Goal: Check status: Check status

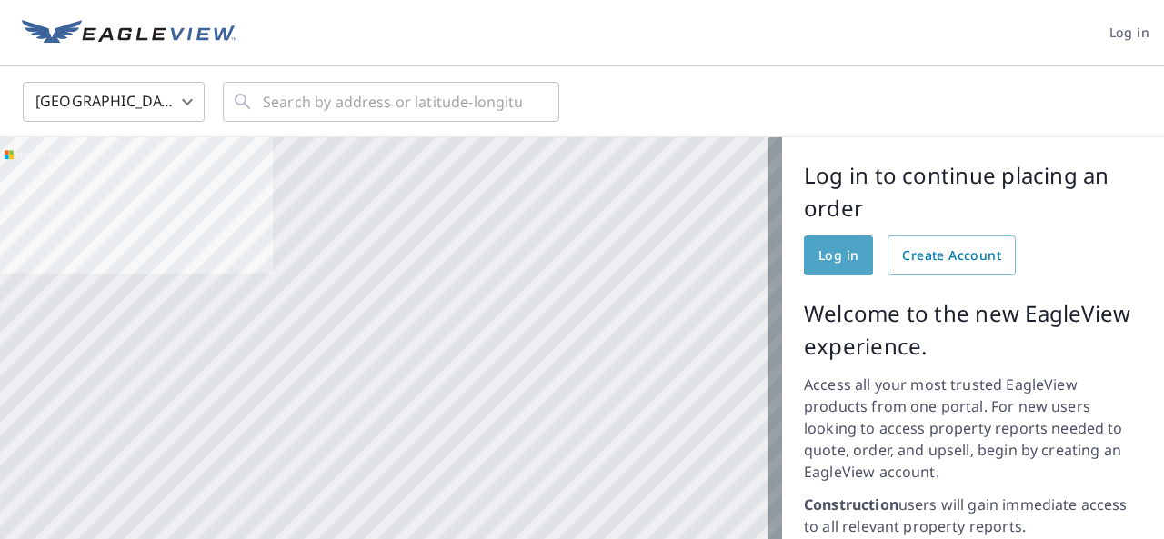
click at [826, 260] on span "Log in" at bounding box center [839, 256] width 40 height 23
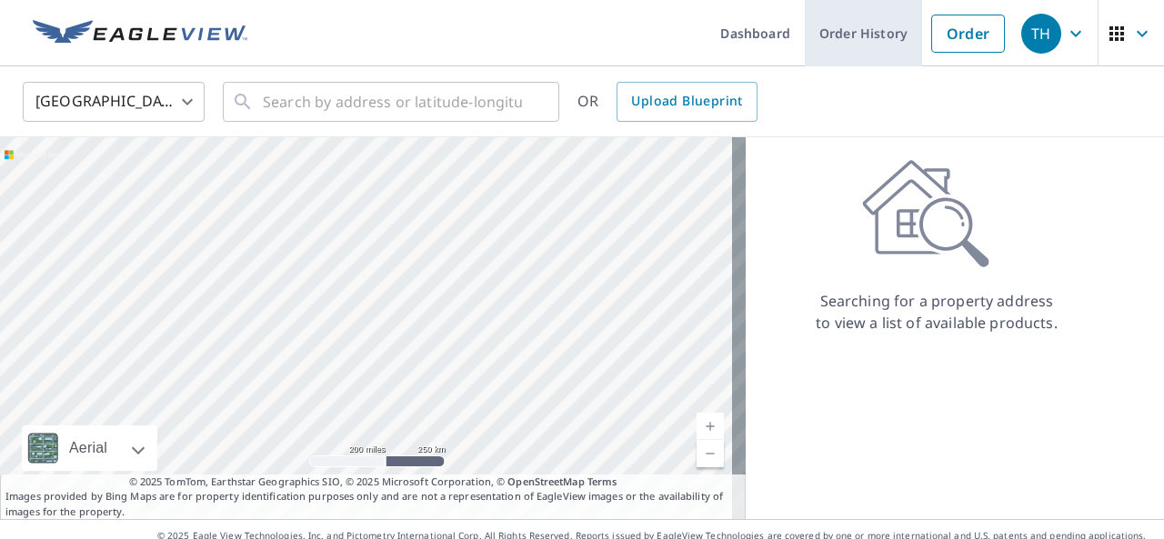
click at [857, 39] on link "Order History" at bounding box center [863, 33] width 117 height 66
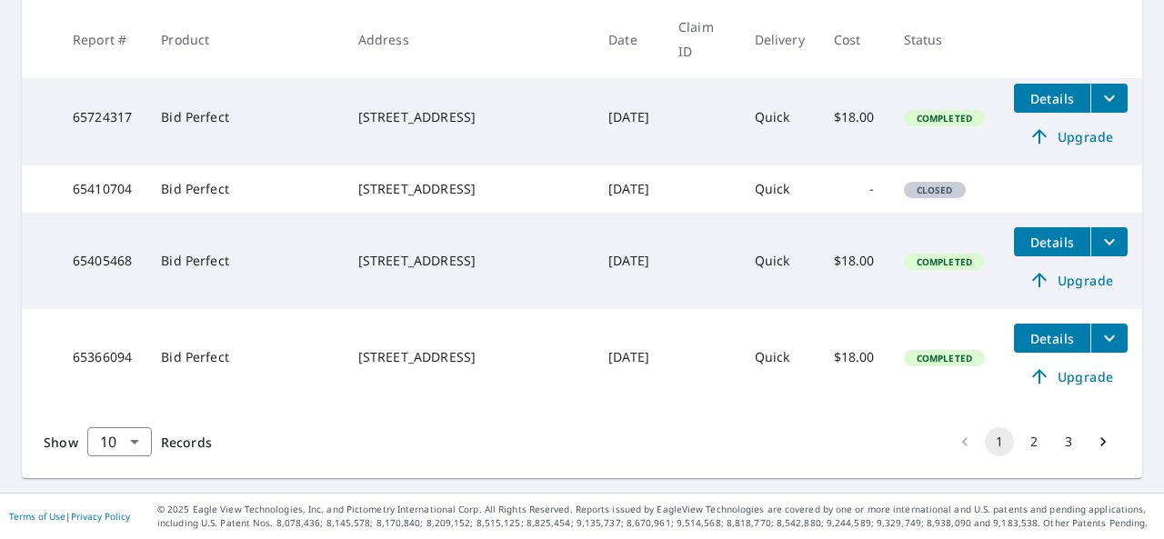
scroll to position [923, 0]
click at [1020, 447] on button "2" at bounding box center [1034, 442] width 29 height 29
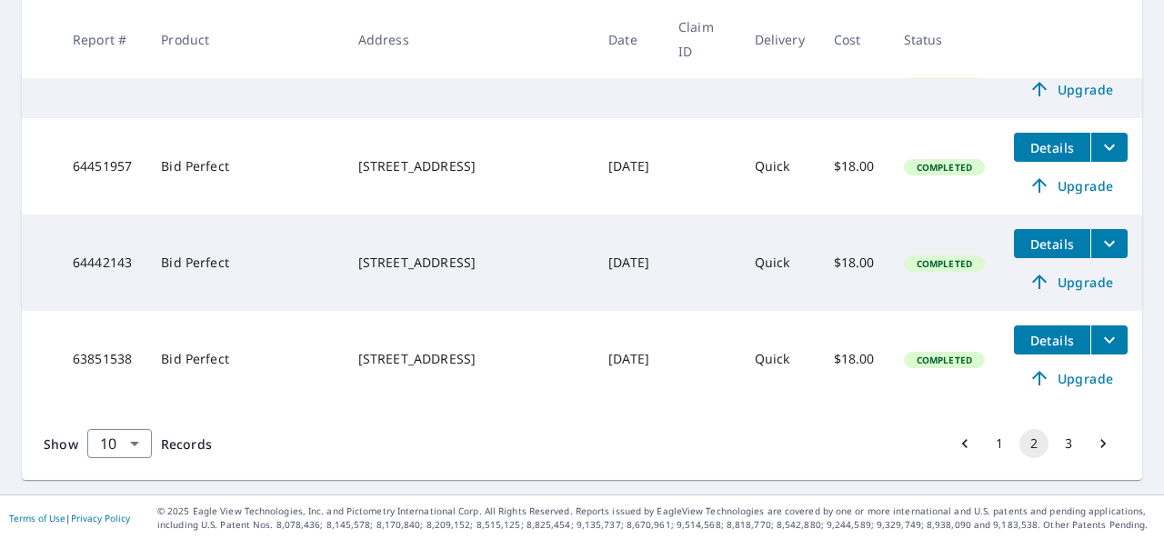
scroll to position [985, 0]
click at [1054, 447] on button "3" at bounding box center [1068, 442] width 29 height 29
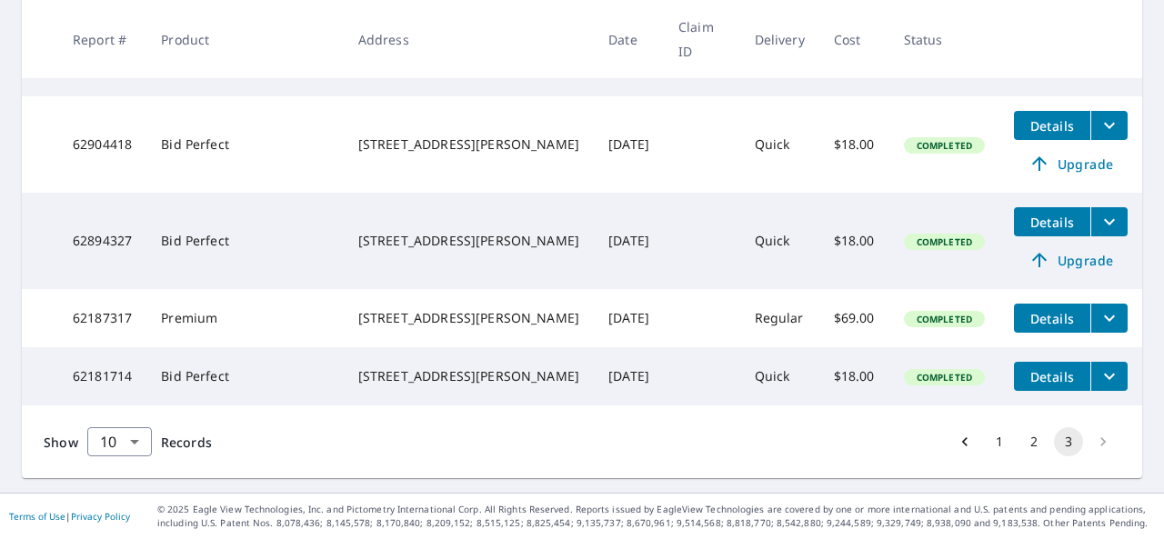
scroll to position [796, 0]
click at [1086, 446] on li "pagination navigation" at bounding box center [1103, 442] width 35 height 29
click at [1086, 442] on li "pagination navigation" at bounding box center [1103, 442] width 35 height 29
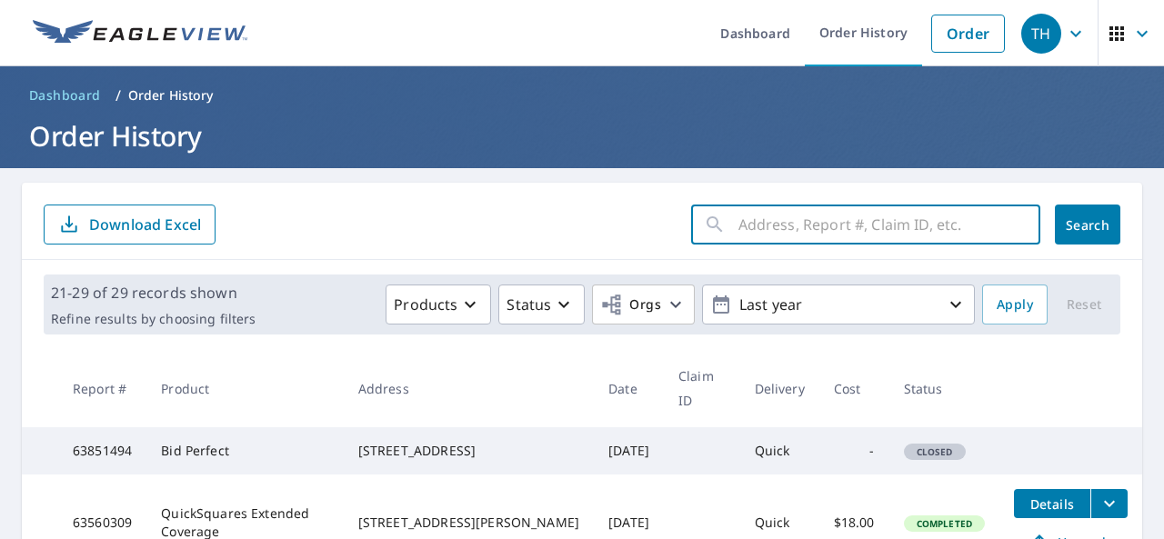
click at [770, 225] on input "text" at bounding box center [890, 224] width 302 height 51
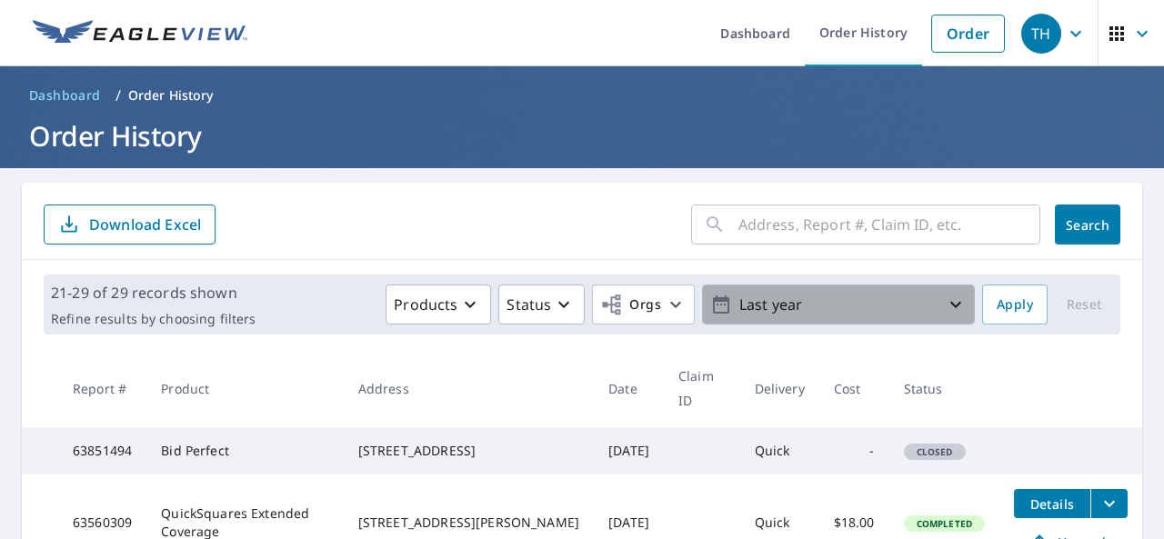
click at [945, 304] on icon "button" at bounding box center [956, 305] width 22 height 22
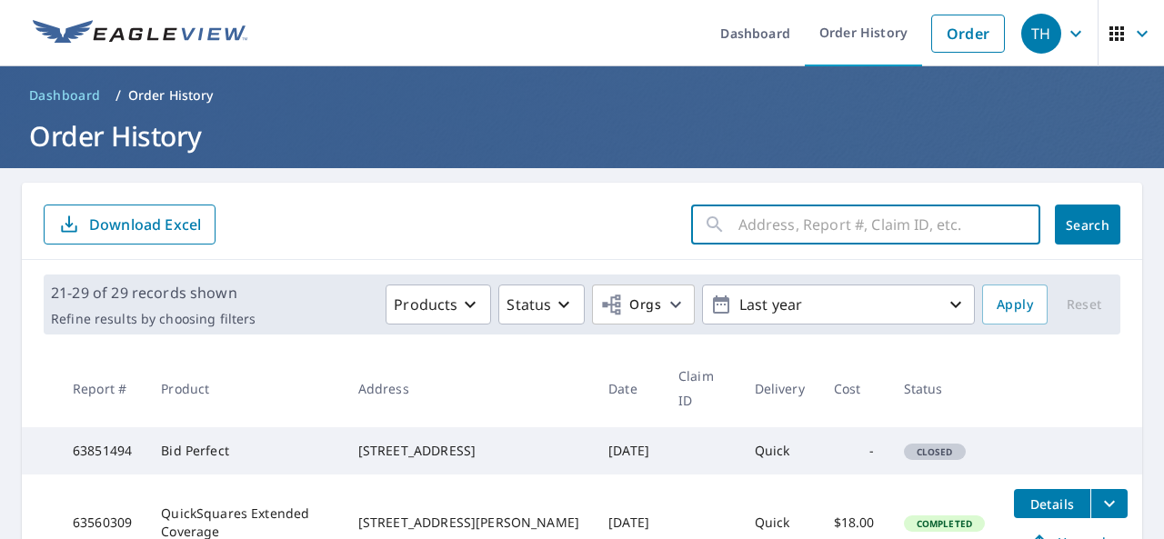
click at [739, 230] on input "text" at bounding box center [890, 224] width 302 height 51
type input "[STREET_ADDRESS][PERSON_NAME]"
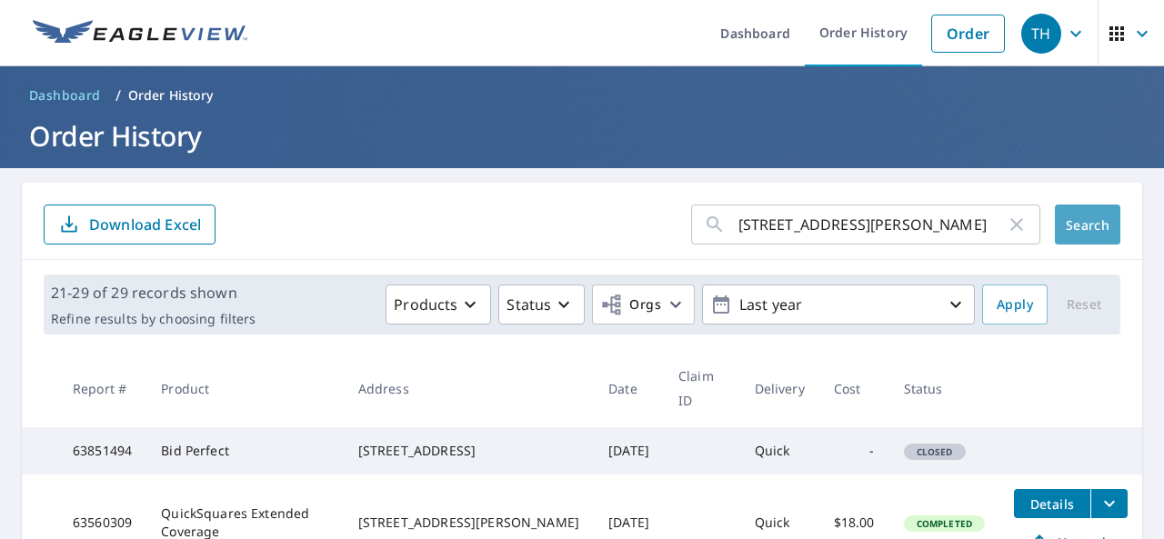
click at [1070, 223] on span "Search" at bounding box center [1088, 224] width 36 height 17
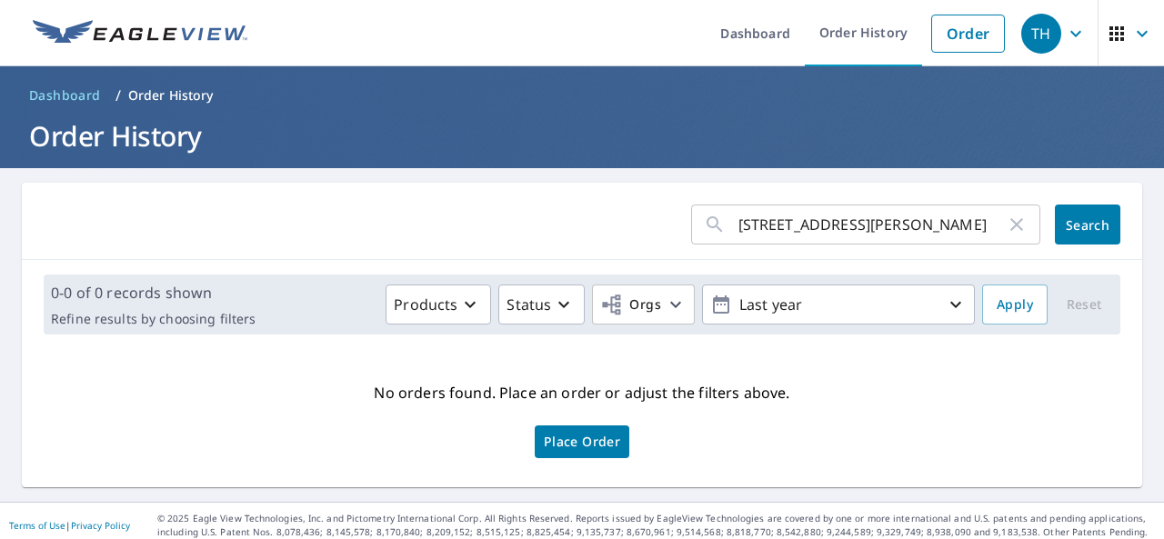
scroll to position [8, 0]
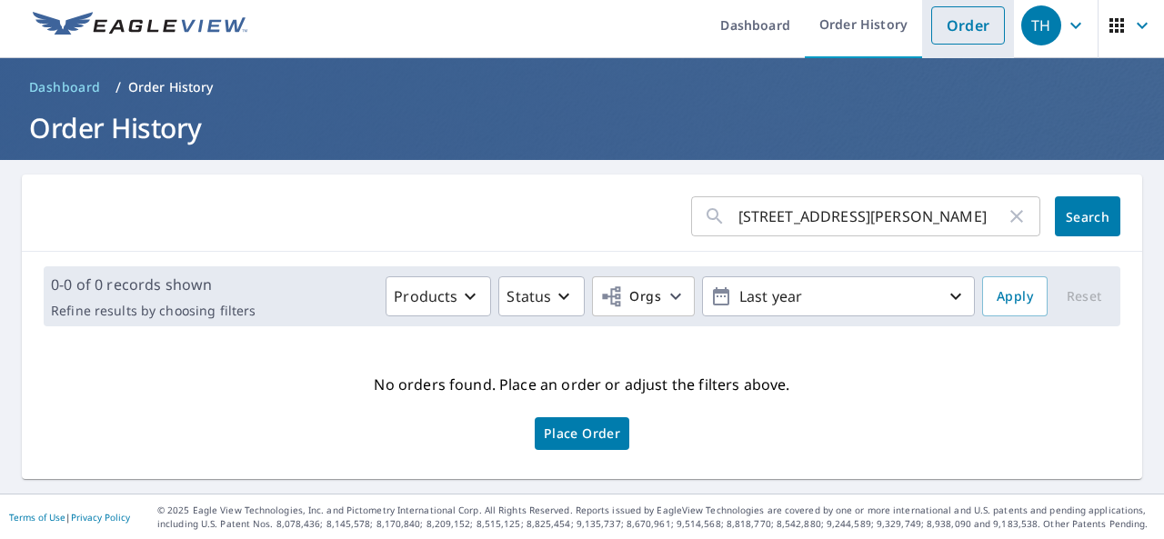
click at [961, 35] on link "Order" at bounding box center [968, 25] width 74 height 38
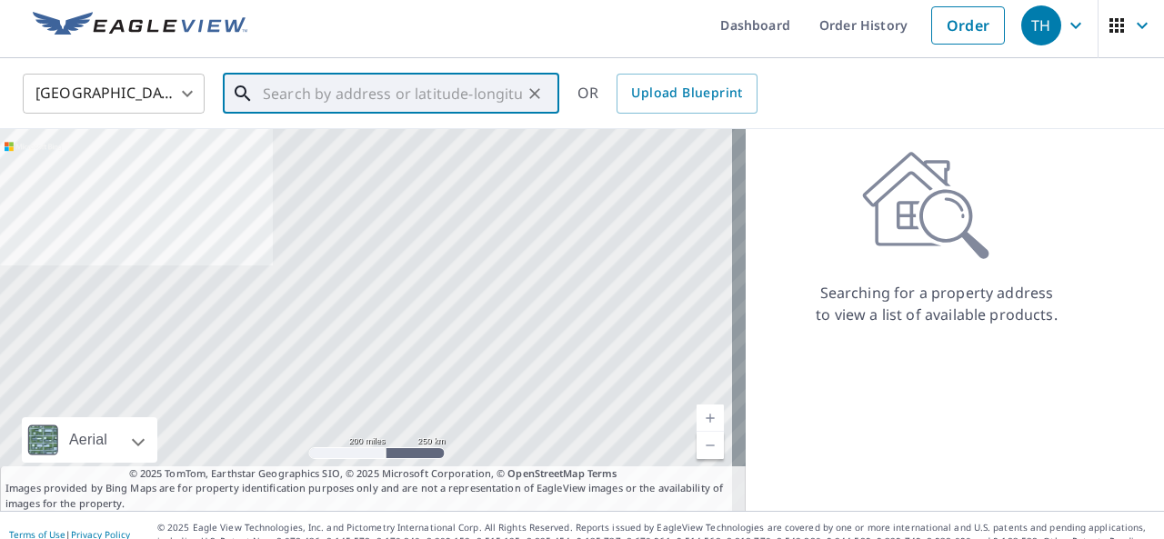
click at [277, 102] on input "text" at bounding box center [392, 93] width 259 height 51
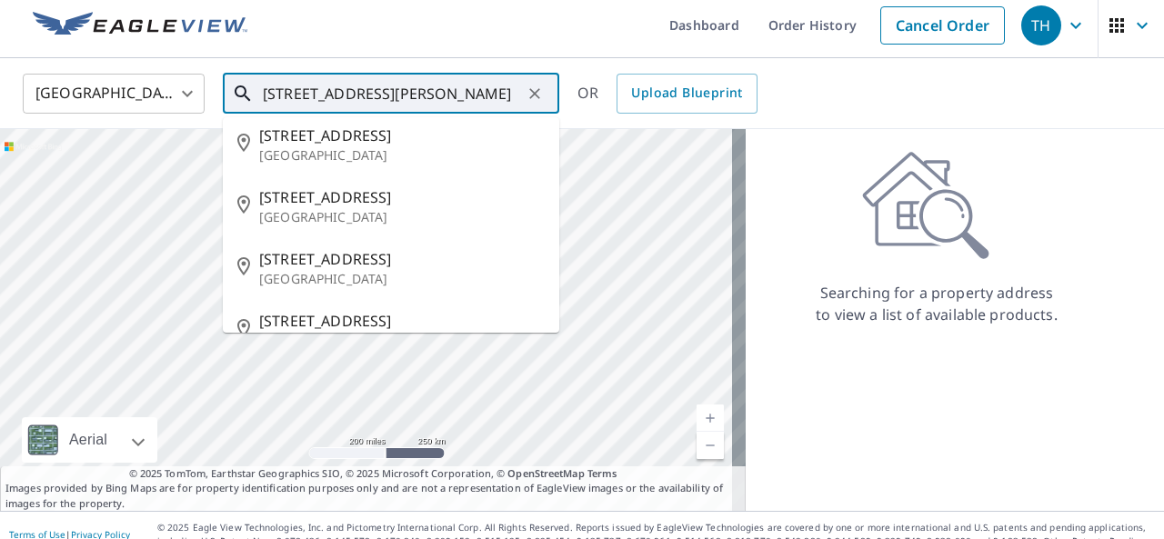
scroll to position [107, 0]
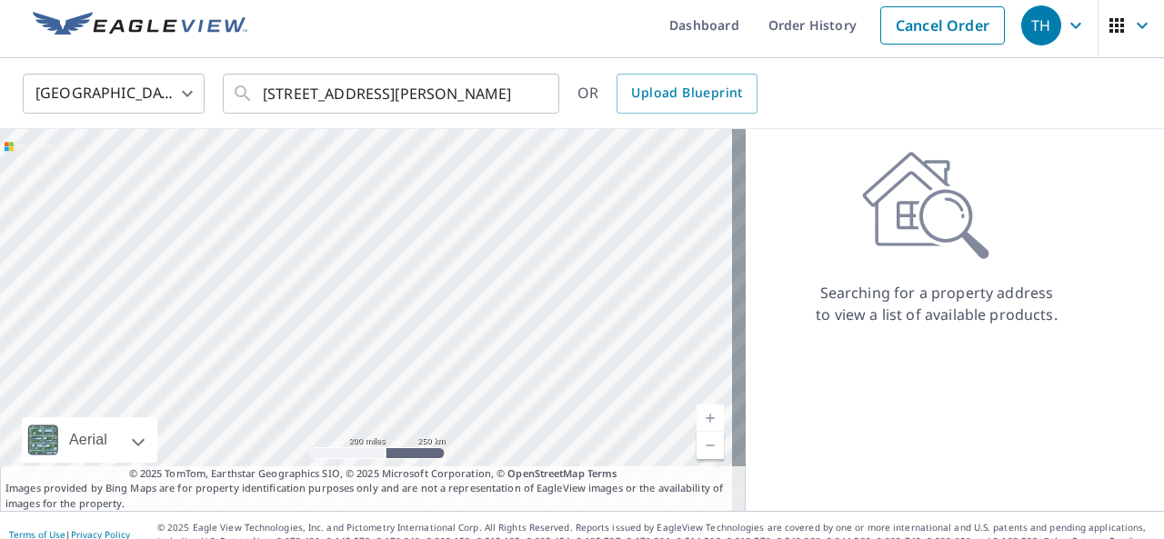
click at [806, 367] on div "Searching for a property address to view a list of available products." at bounding box center [937, 320] width 382 height 382
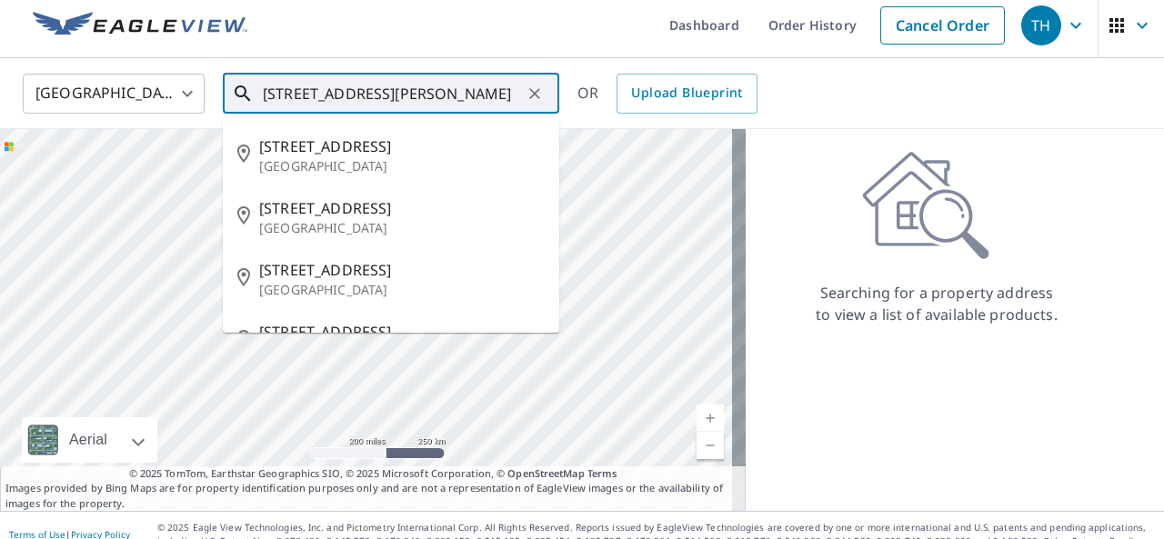
click at [410, 94] on input "304 live oak dr austin tx 78610" at bounding box center [392, 93] width 259 height 51
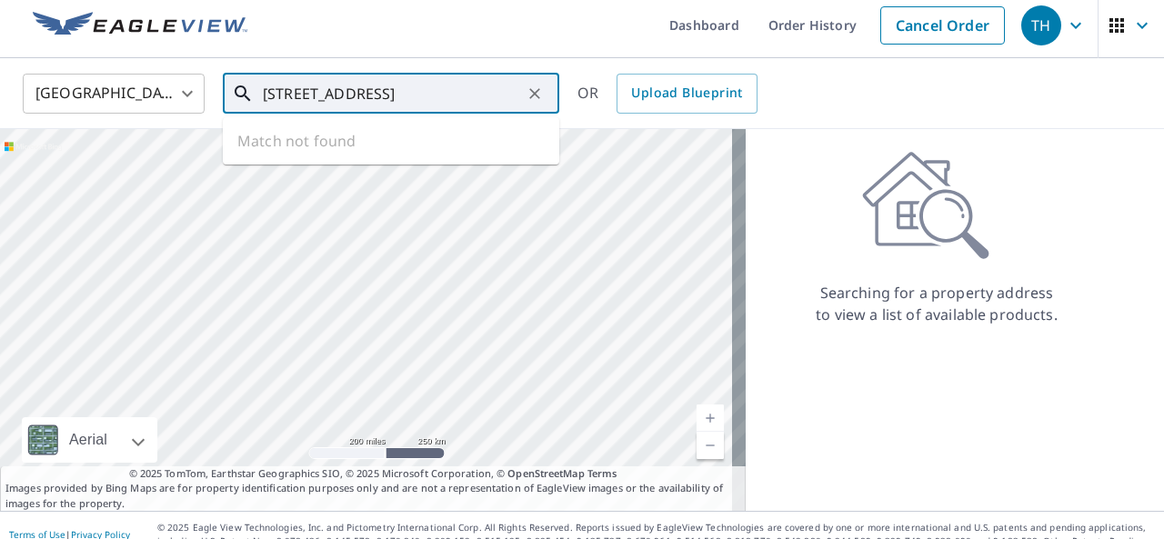
click at [433, 94] on input "304 live oak drive mountcity tx 78610" at bounding box center [392, 93] width 259 height 51
type input "304 live oak drive mount city tx 78610"
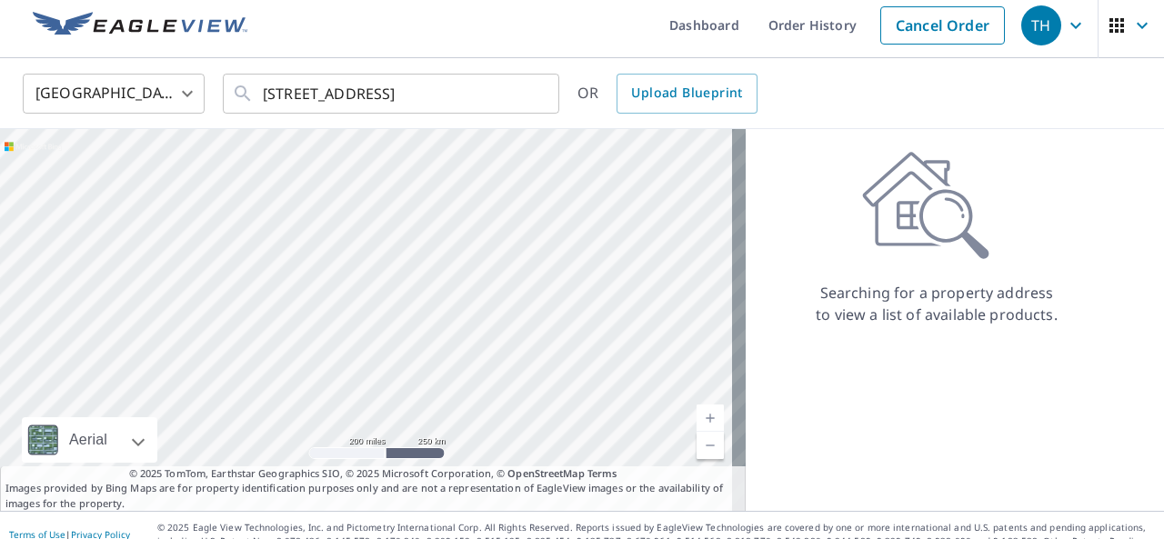
click at [981, 165] on div "Searching for a property address to view a list of available products." at bounding box center [937, 238] width 382 height 175
click at [537, 97] on icon "Clear" at bounding box center [535, 94] width 18 height 18
drag, startPoint x: 948, startPoint y: 116, endPoint x: 912, endPoint y: 98, distance: 39.9
click at [912, 98] on div "United States US ​ ​ OR Upload Blueprint" at bounding box center [582, 93] width 1164 height 71
click at [1071, 26] on icon "button" at bounding box center [1076, 25] width 11 height 6
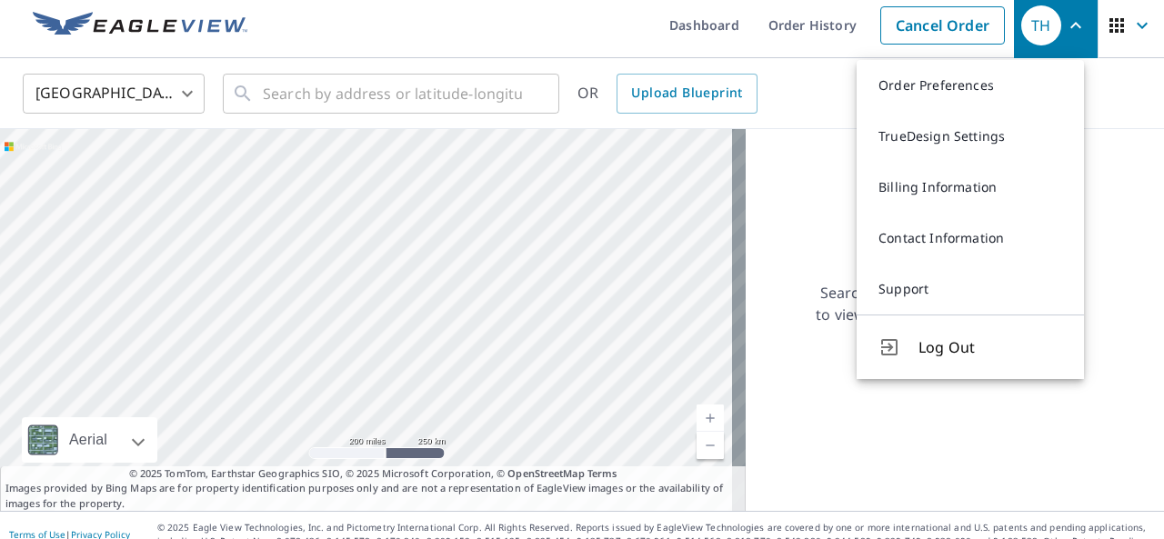
click at [1119, 284] on div "Searching for a property address to view a list of available products." at bounding box center [955, 320] width 418 height 382
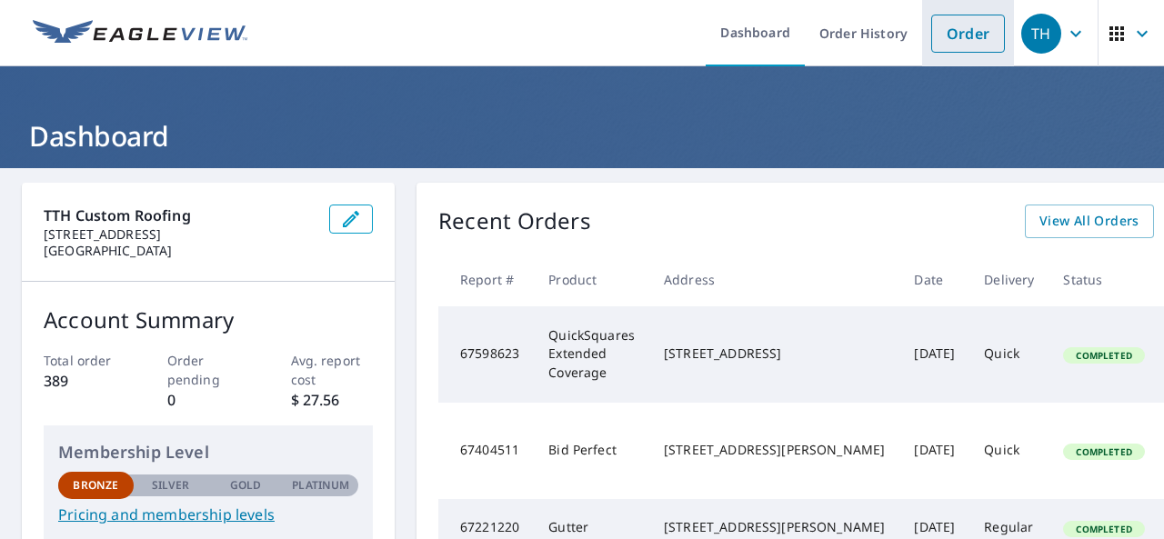
click at [959, 31] on link "Order" at bounding box center [968, 34] width 74 height 38
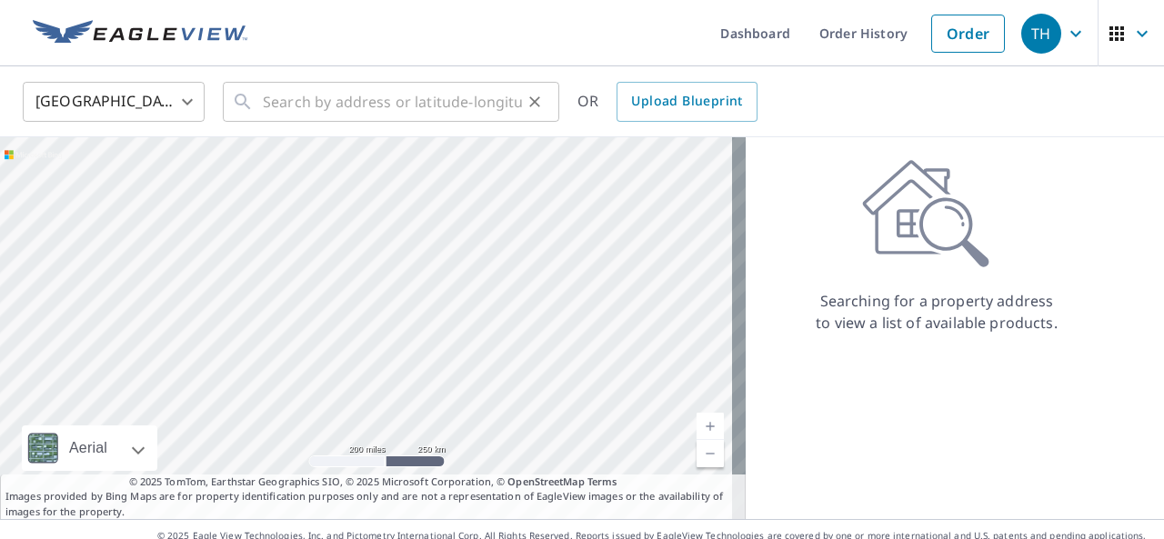
click at [256, 106] on div "​" at bounding box center [391, 102] width 337 height 40
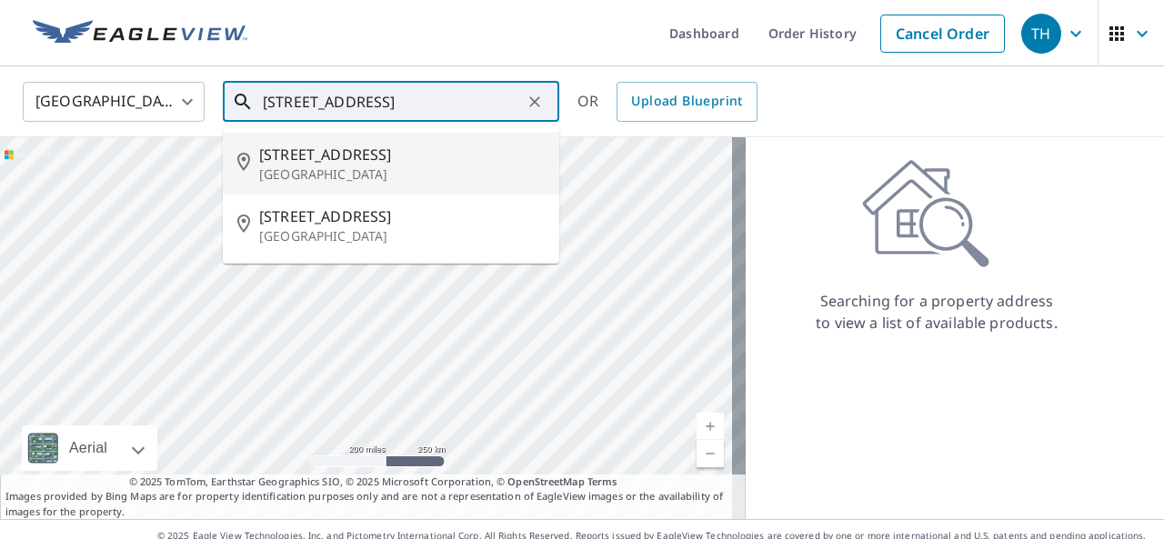
click at [322, 154] on span "[STREET_ADDRESS]" at bounding box center [402, 155] width 286 height 22
type input "[STREET_ADDRESS]"
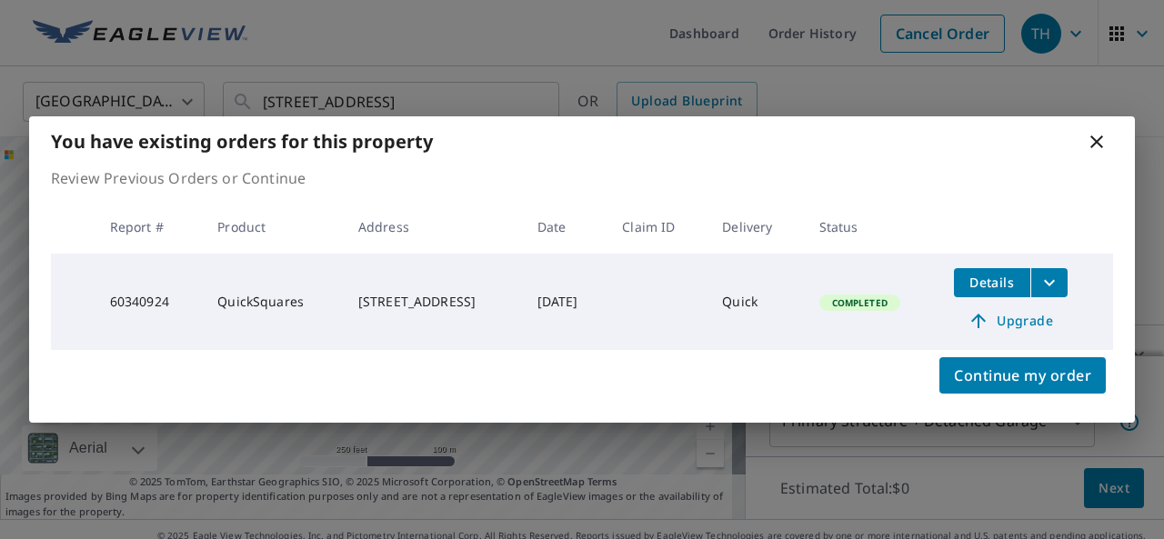
click at [997, 291] on button "Details" at bounding box center [992, 282] width 76 height 29
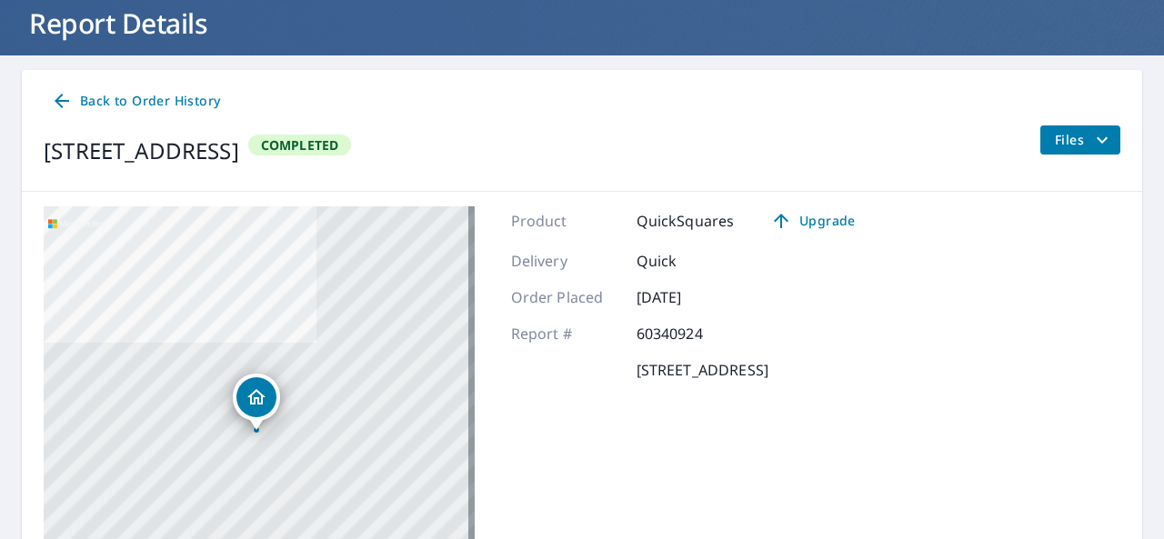
scroll to position [90, 0]
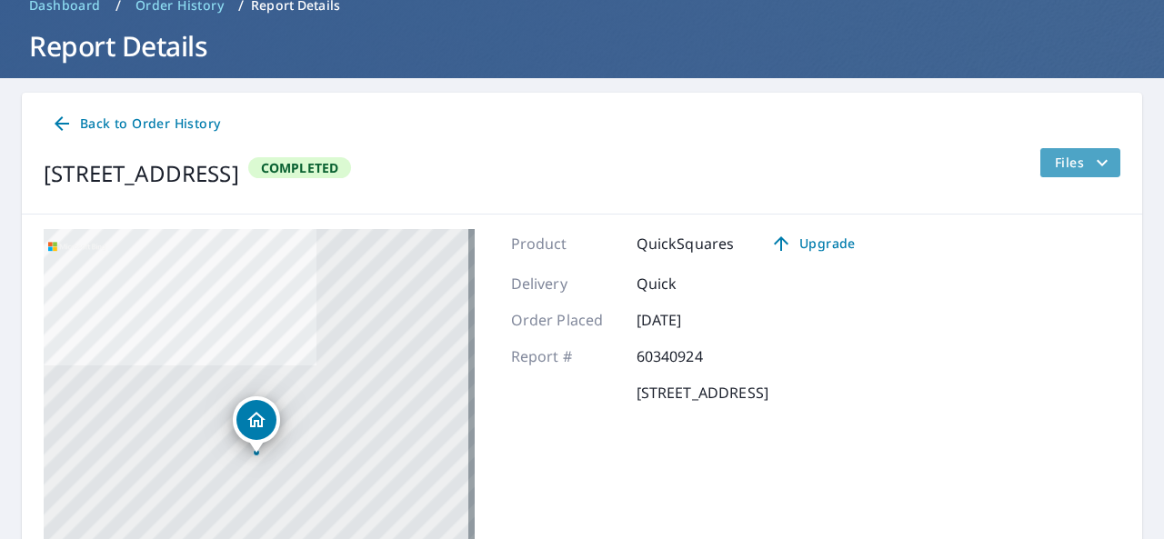
click at [1062, 165] on span "Files" at bounding box center [1084, 163] width 58 height 22
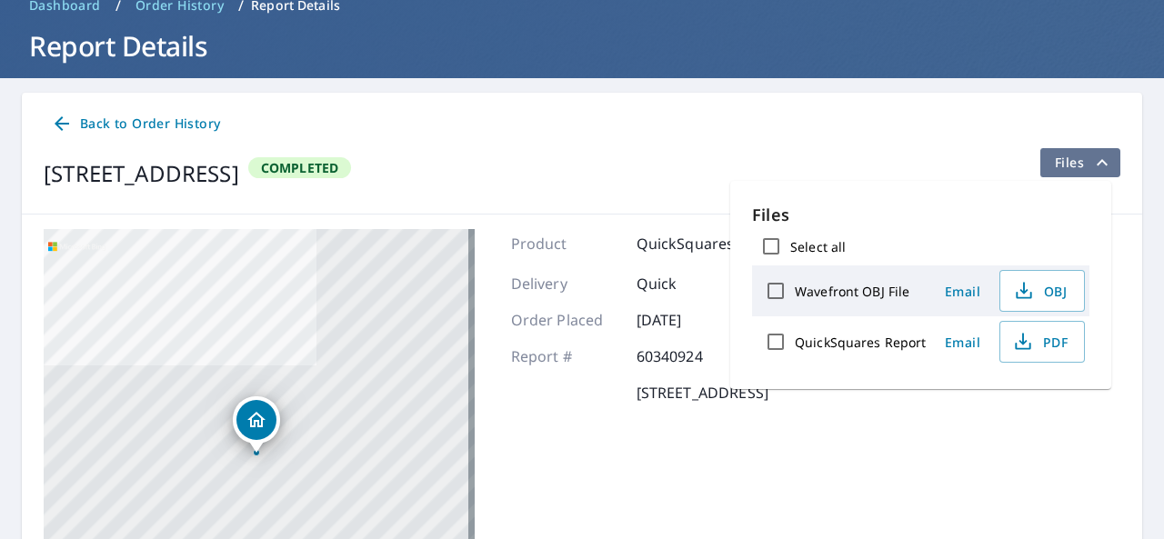
click at [1092, 158] on icon "filesDropdownBtn-60340924" at bounding box center [1103, 163] width 22 height 22
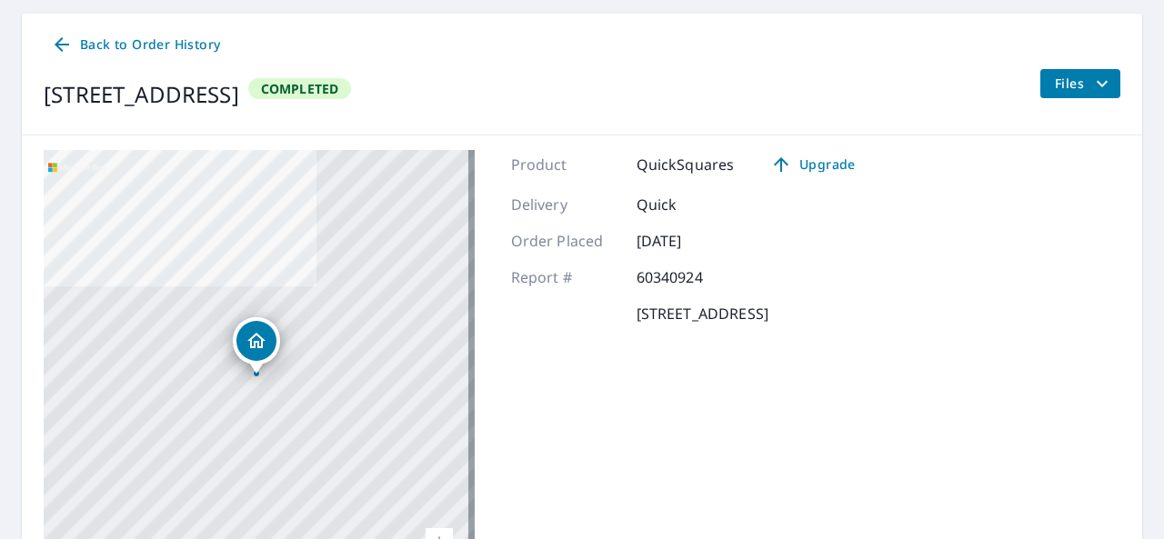
scroll to position [308, 0]
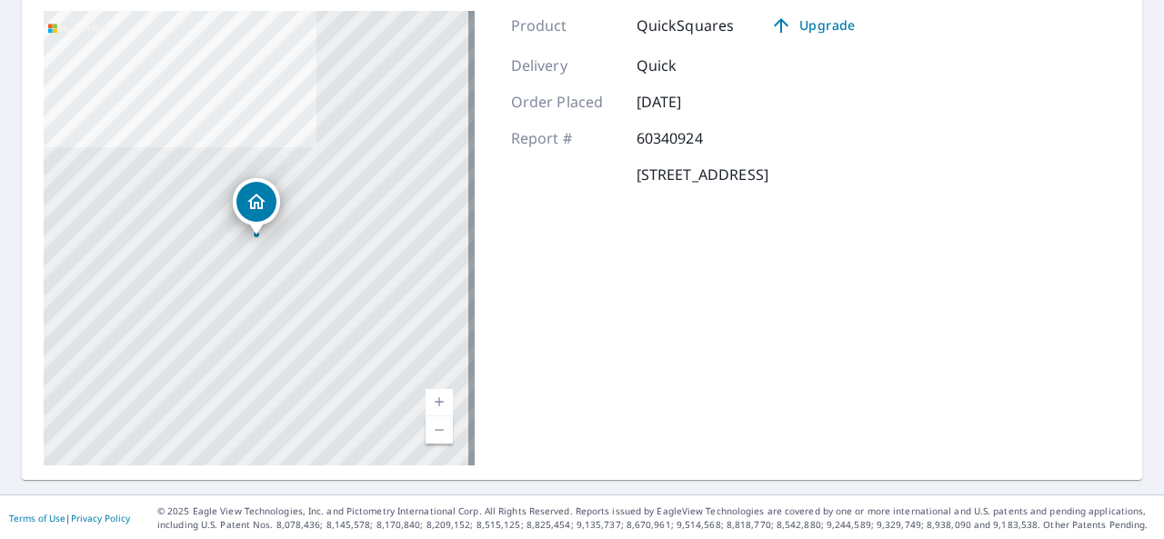
click at [257, 243] on div "[STREET_ADDRESS]" at bounding box center [259, 238] width 431 height 455
click at [431, 432] on link "Current Level 17, Zoom Out" at bounding box center [439, 430] width 27 height 27
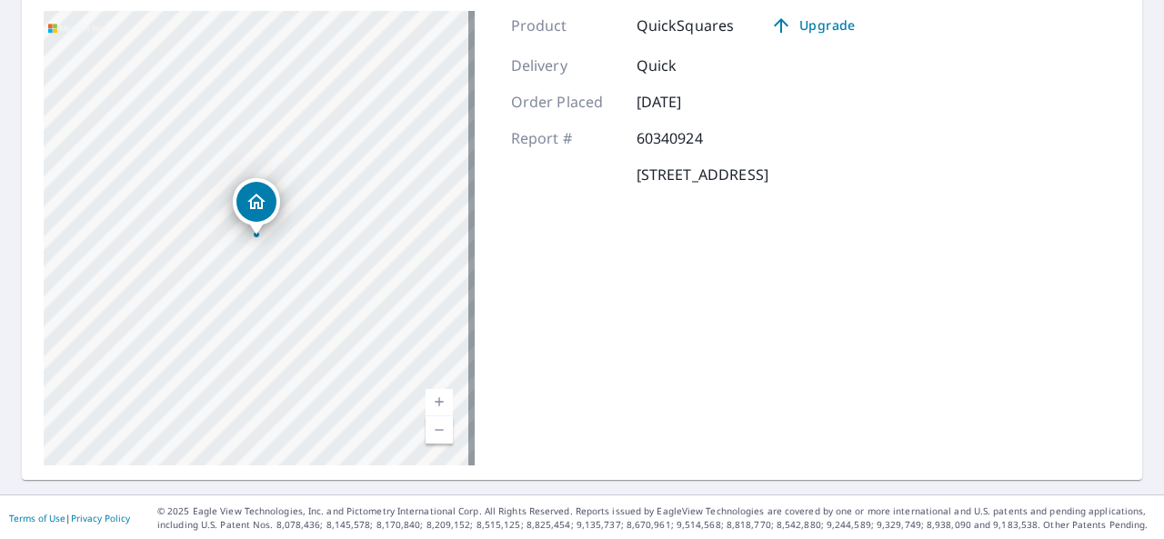
click at [431, 432] on link "Current Level 16, Zoom Out" at bounding box center [439, 430] width 27 height 27
click at [431, 432] on link "Current Level 15, Zoom Out" at bounding box center [439, 430] width 27 height 27
click at [431, 432] on link "Current Level 14, Zoom Out" at bounding box center [439, 430] width 27 height 27
click at [437, 398] on link "Current Level 12, Zoom In" at bounding box center [439, 402] width 27 height 27
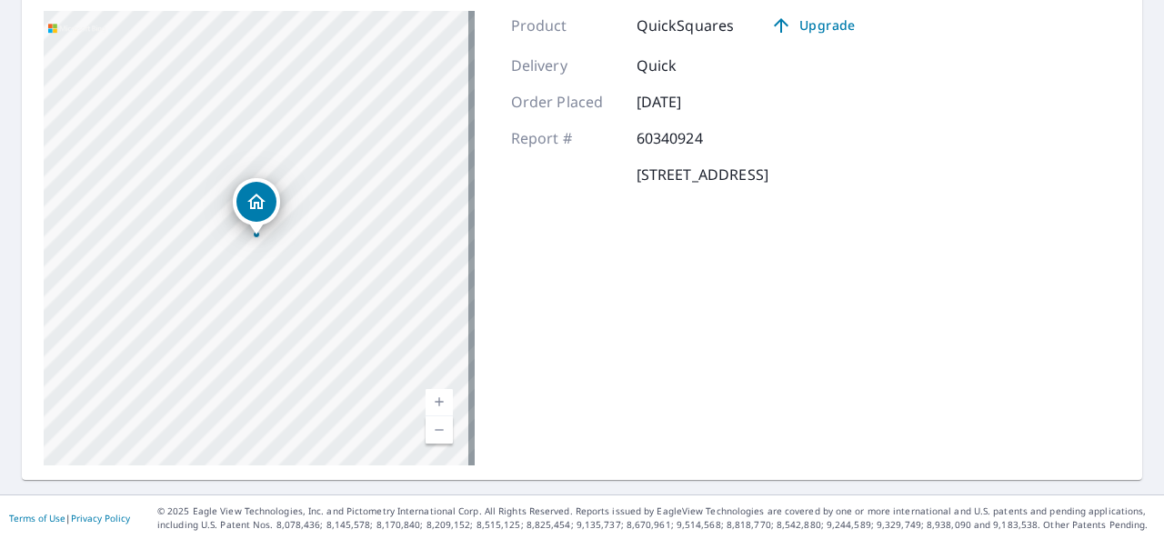
click at [437, 398] on link "Current Level 13, Zoom In" at bounding box center [439, 402] width 27 height 27
click at [437, 398] on link "Current Level 15, Zoom In" at bounding box center [439, 402] width 27 height 27
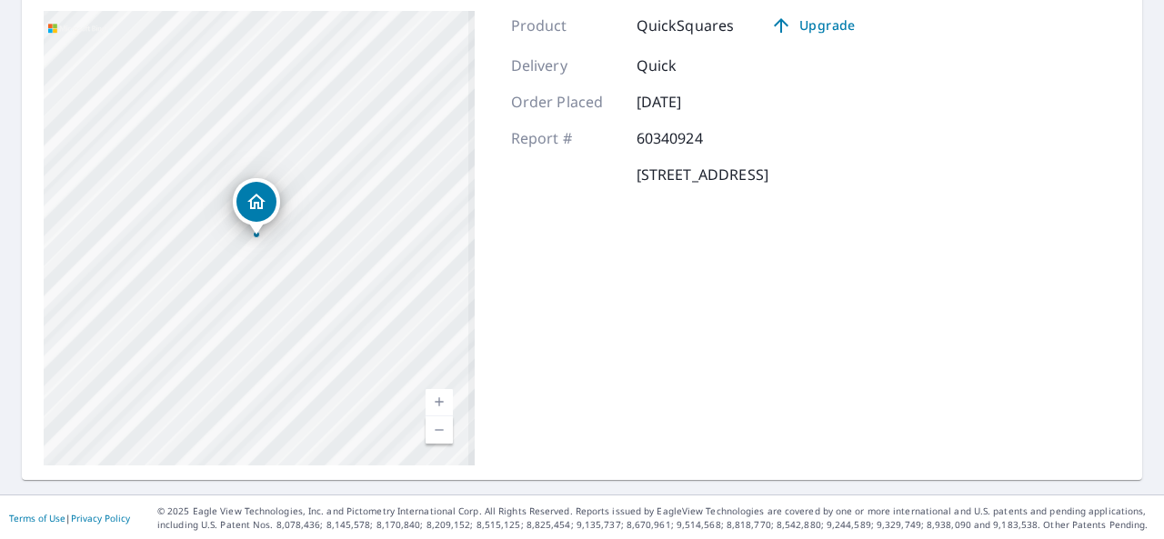
click at [437, 398] on link "Current Level 15.012881291296733, Zoom In" at bounding box center [439, 402] width 27 height 27
click at [437, 398] on link "Current Level 17.03570406168168, Zoom In" at bounding box center [439, 402] width 27 height 27
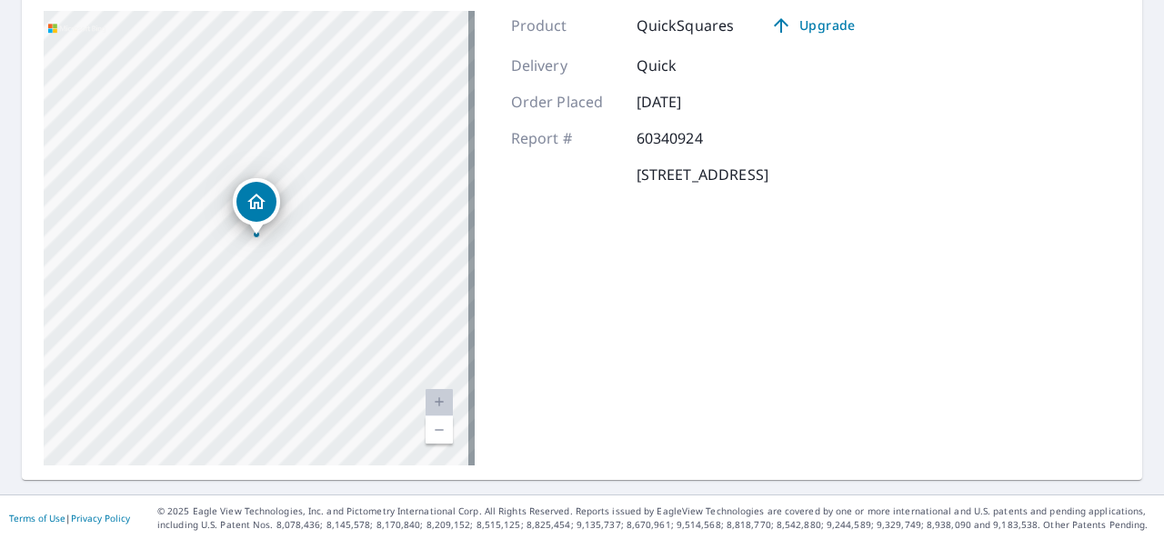
click at [437, 398] on link "Current Level 20, Zoom In Disabled" at bounding box center [439, 402] width 27 height 27
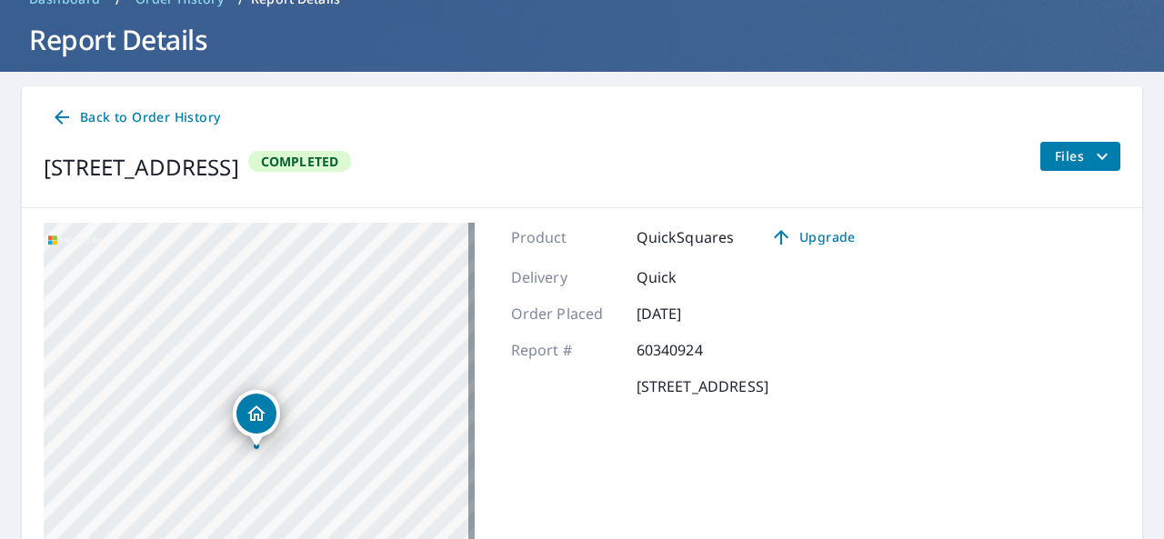
scroll to position [90, 0]
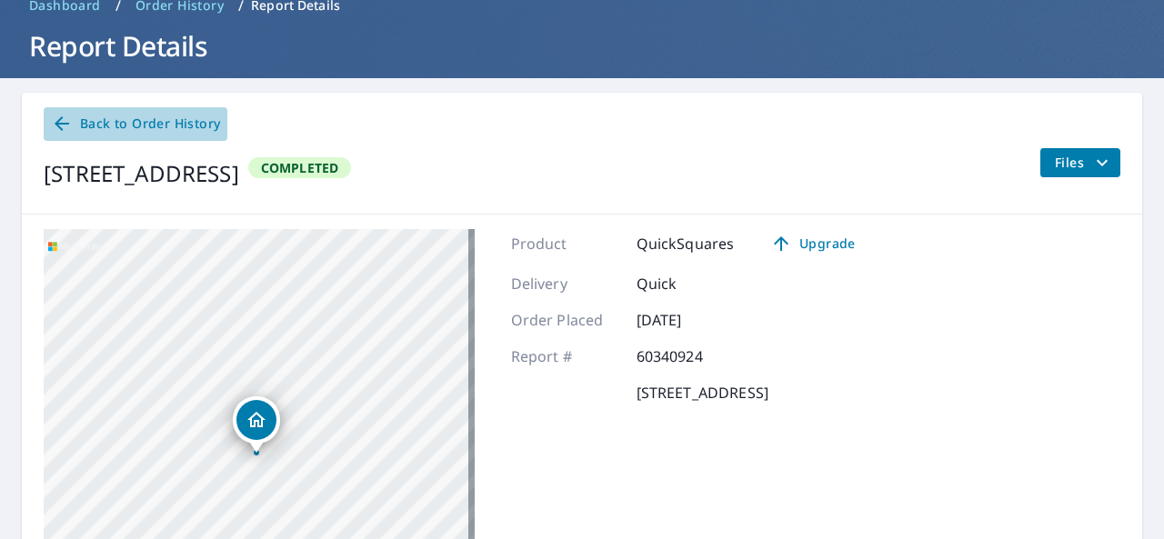
click at [56, 124] on icon at bounding box center [62, 123] width 15 height 15
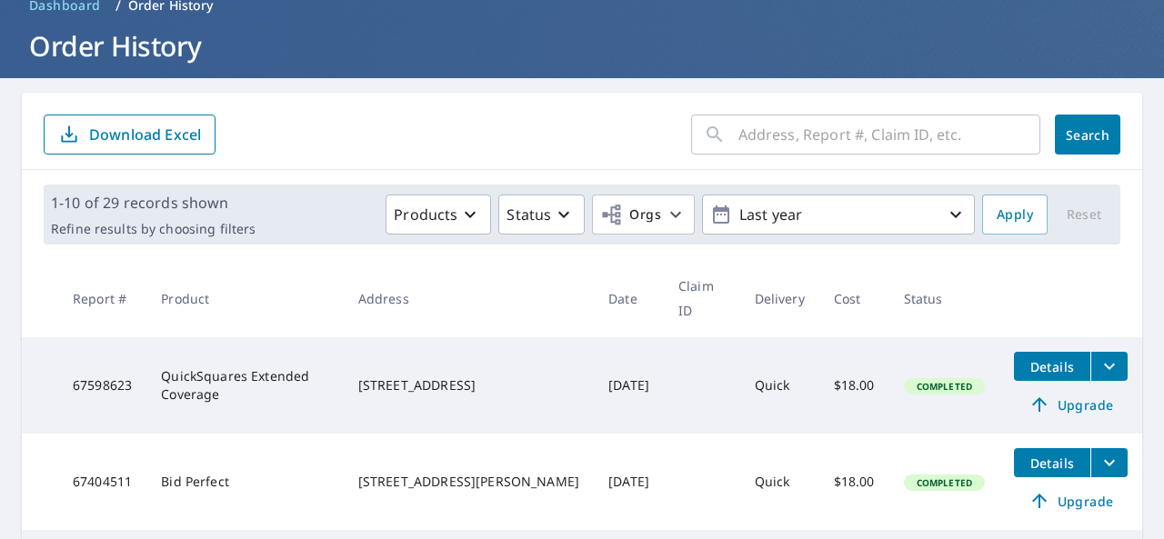
click at [739, 143] on input "text" at bounding box center [890, 134] width 302 height 51
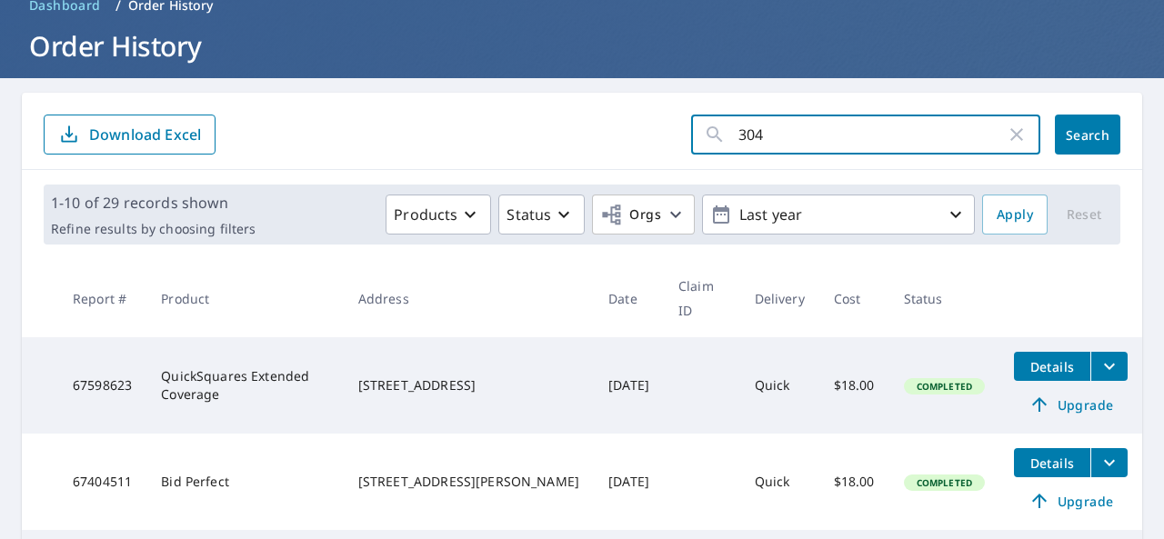
type input "[STREET_ADDRESS][PERSON_NAME]"
click at [1057, 149] on button "Search" at bounding box center [1087, 135] width 65 height 40
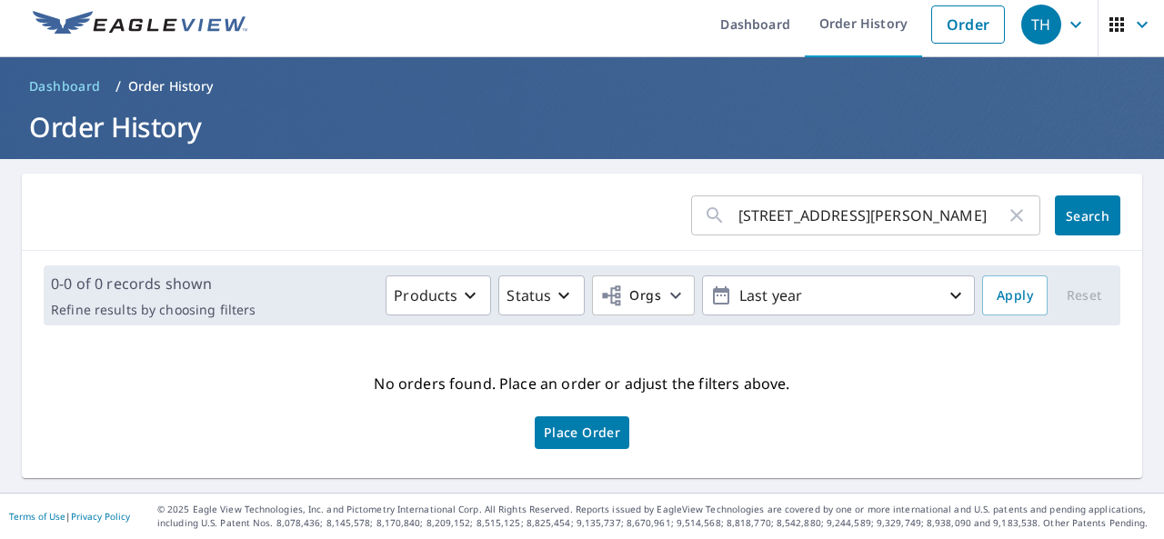
scroll to position [8, 0]
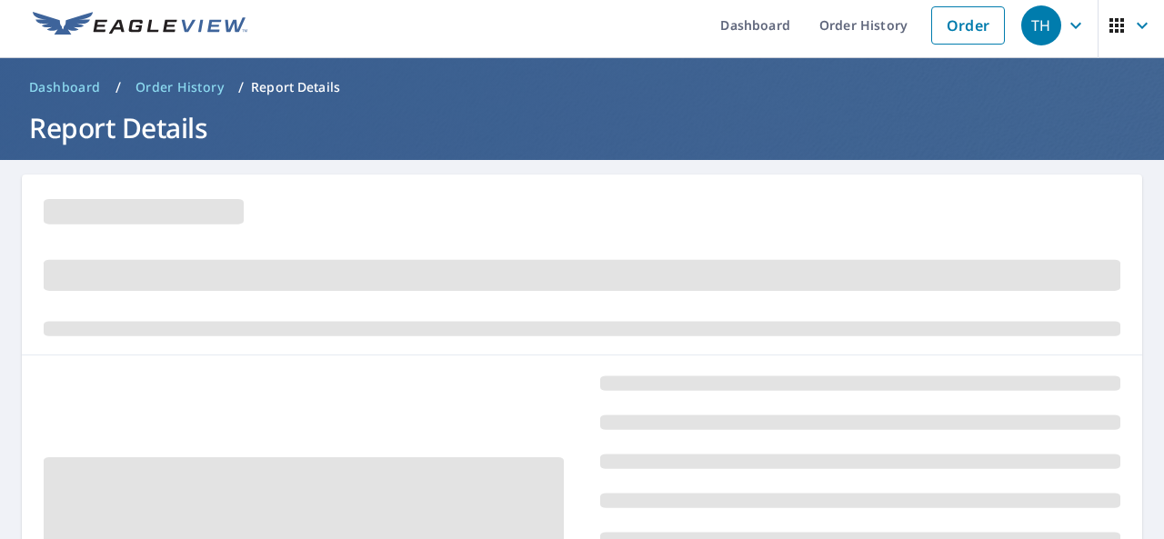
scroll to position [90, 0]
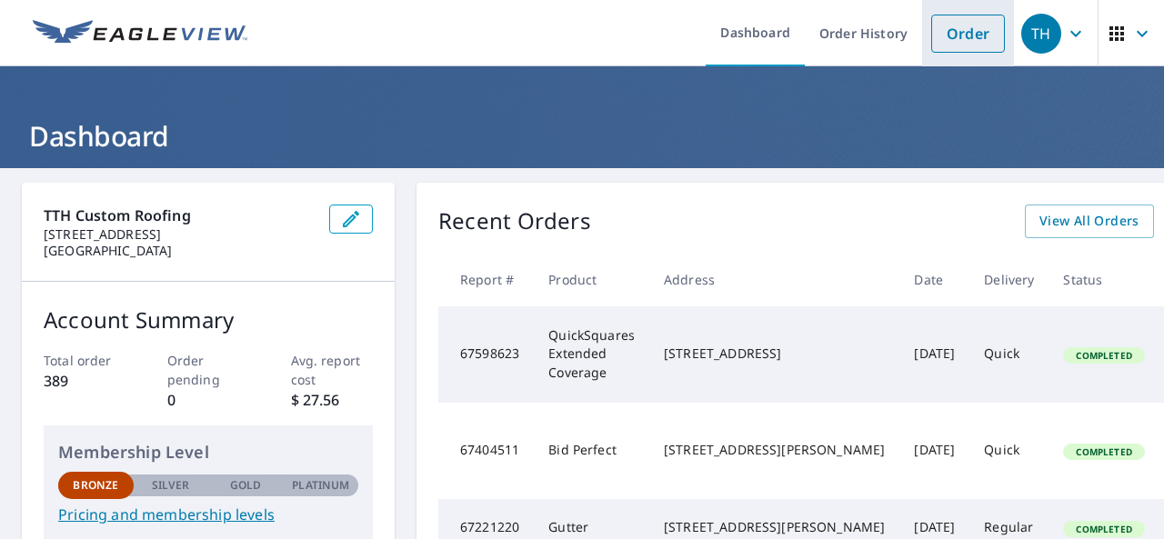
click at [959, 43] on link "Order" at bounding box center [968, 34] width 74 height 38
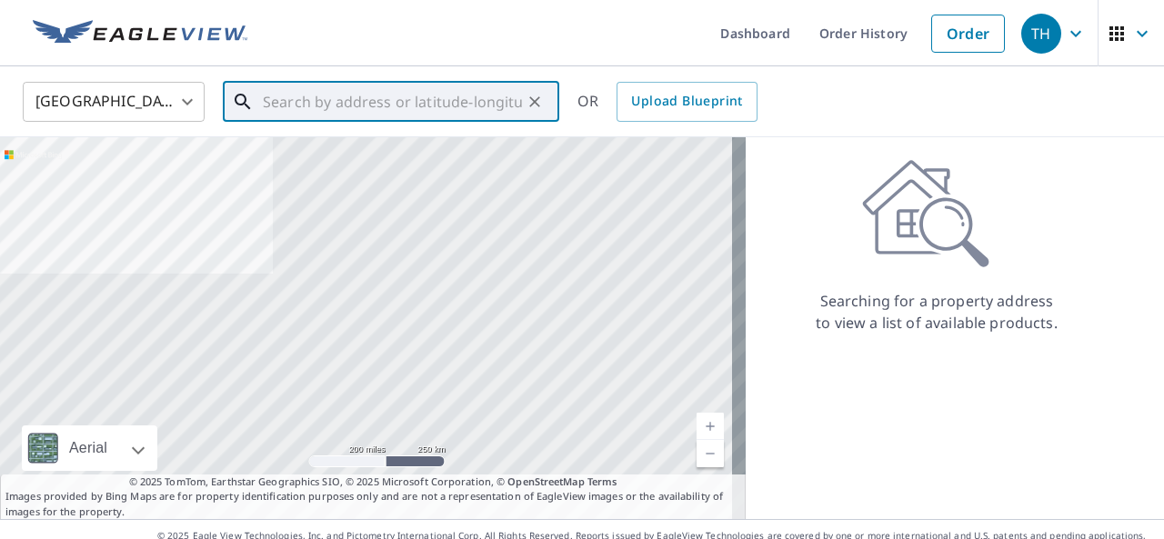
click at [292, 100] on input "text" at bounding box center [392, 101] width 259 height 51
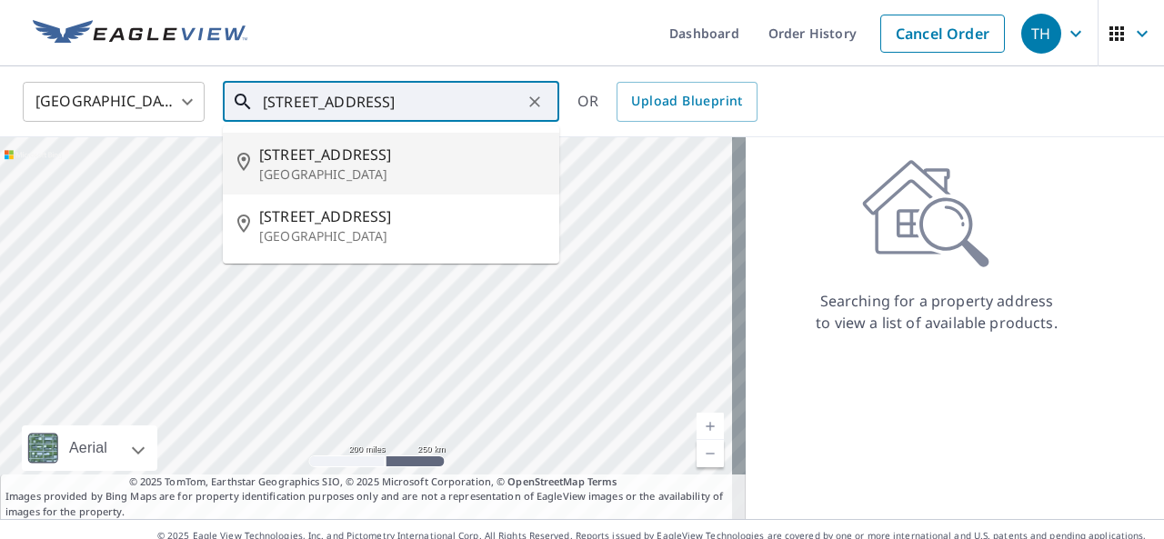
click at [337, 166] on p "[GEOGRAPHIC_DATA]" at bounding box center [402, 175] width 286 height 18
type input "[STREET_ADDRESS]"
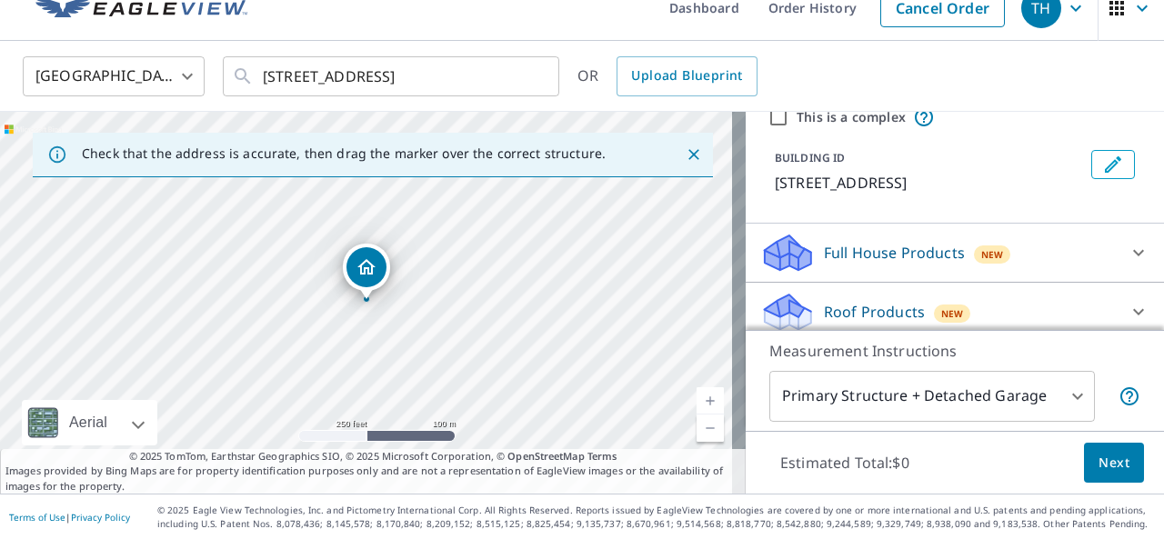
scroll to position [109, 0]
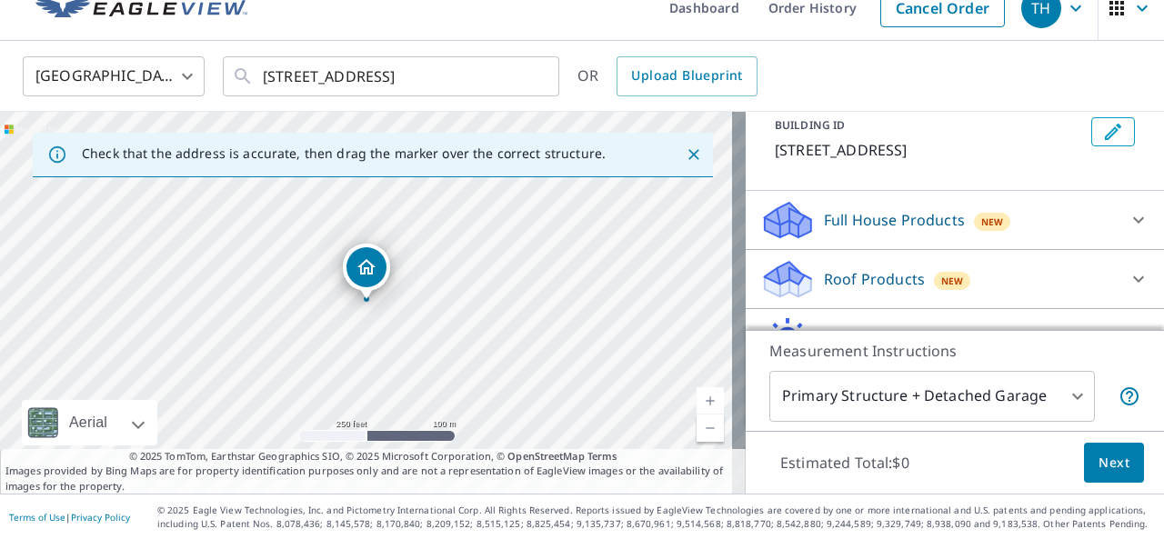
click at [853, 275] on p "Roof Products" at bounding box center [874, 279] width 101 height 22
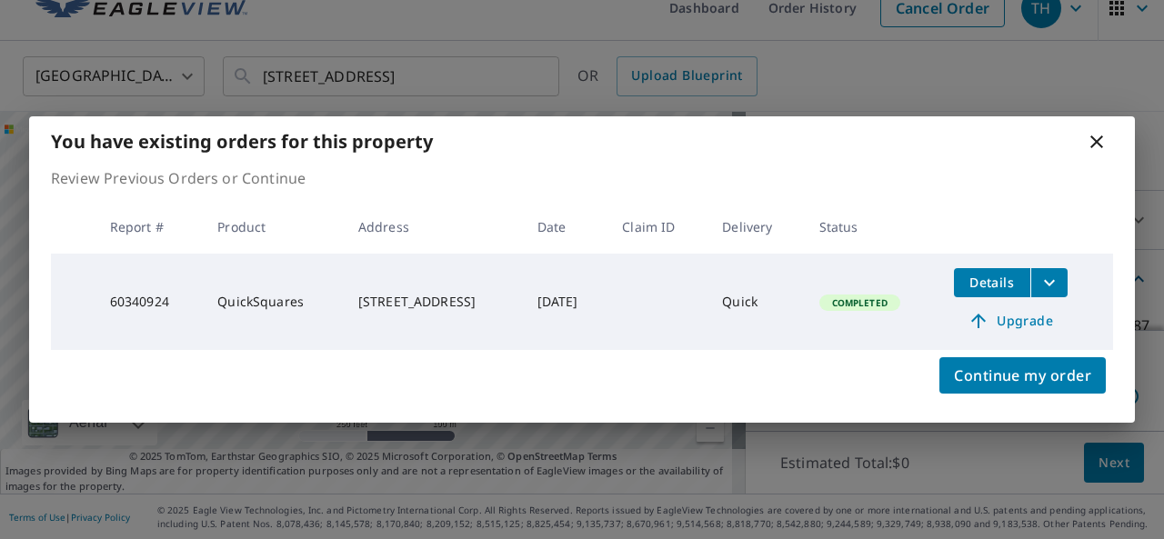
click at [1015, 287] on span "Details" at bounding box center [992, 282] width 55 height 17
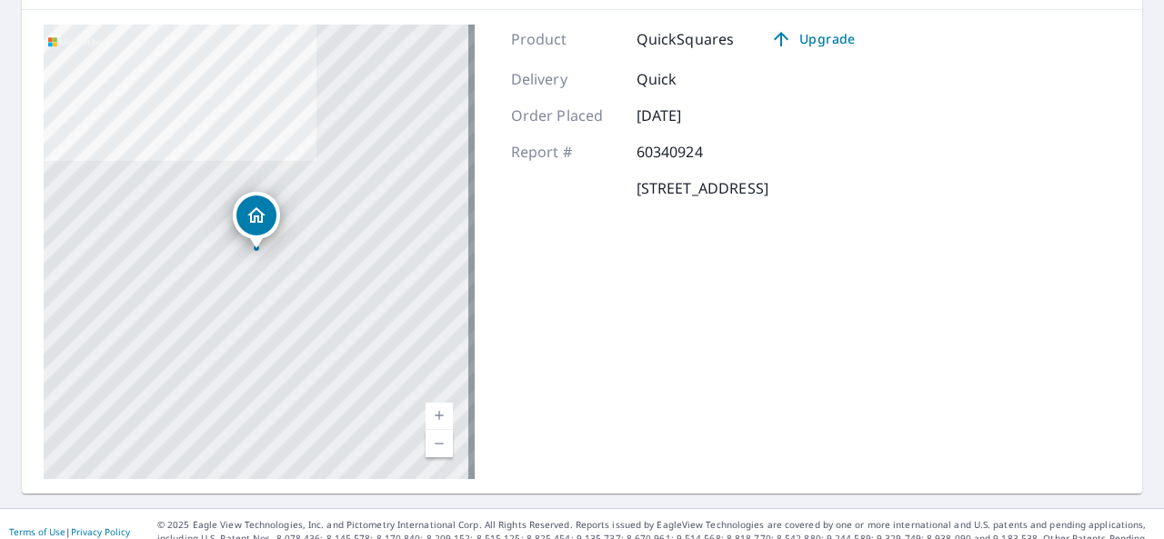
scroll to position [287, 0]
